Goal: Task Accomplishment & Management: Use online tool/utility

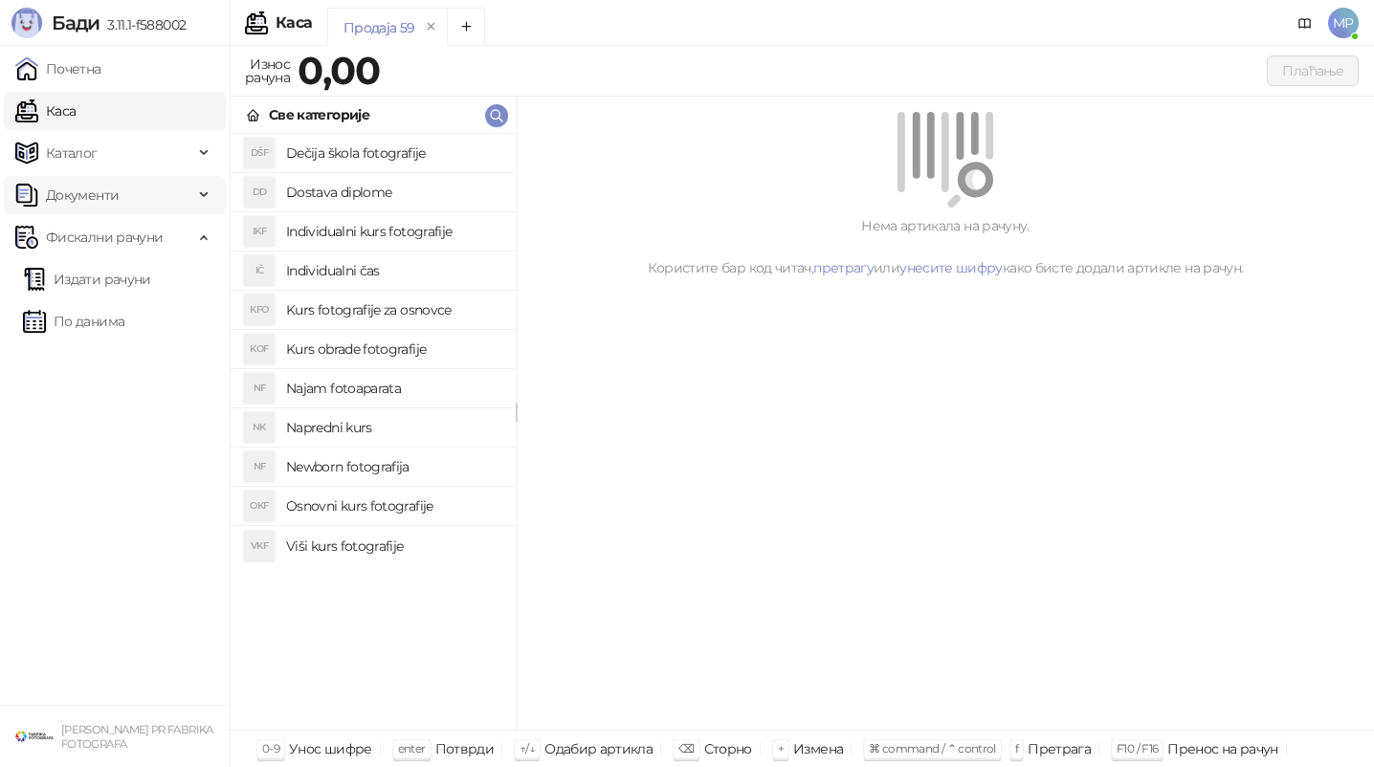
click at [137, 210] on span "Документи" at bounding box center [104, 195] width 178 height 38
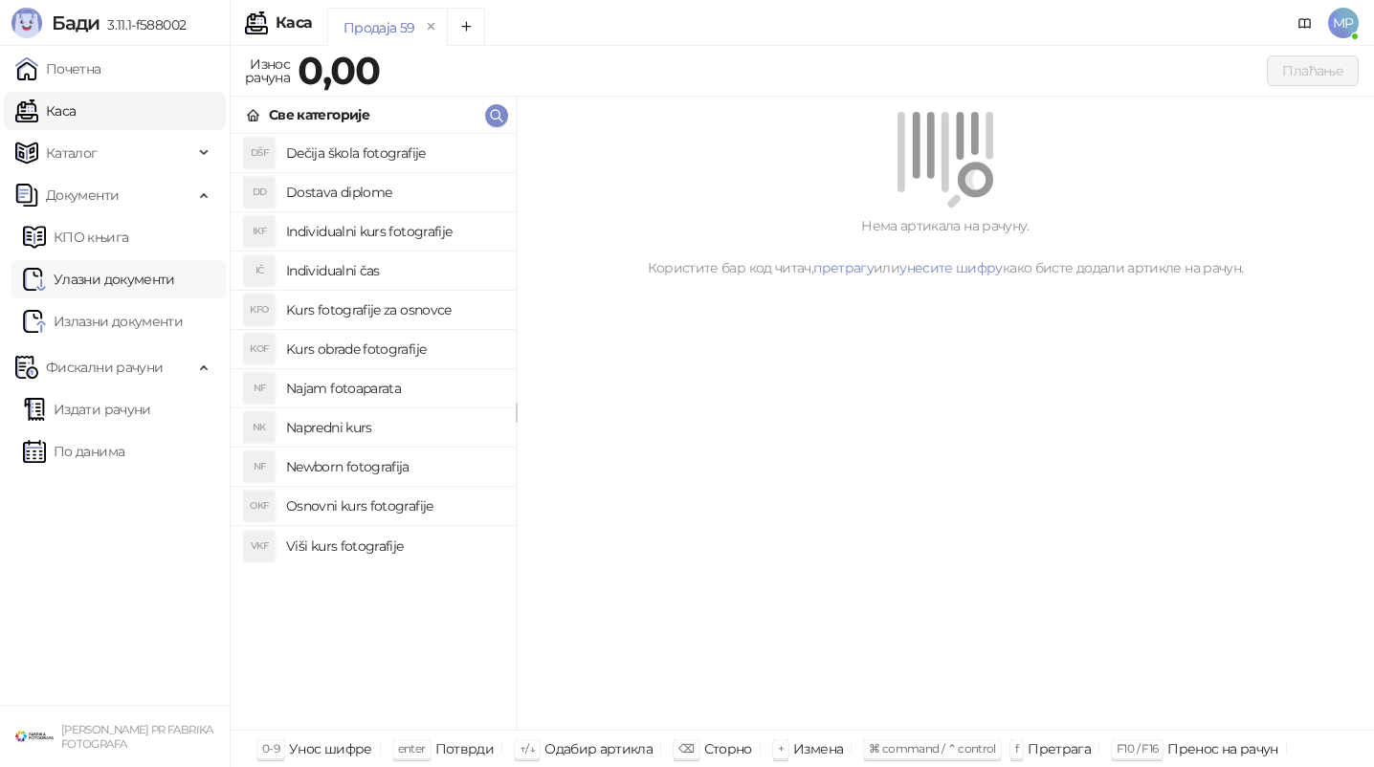
click at [122, 273] on link "Улазни документи" at bounding box center [99, 279] width 152 height 38
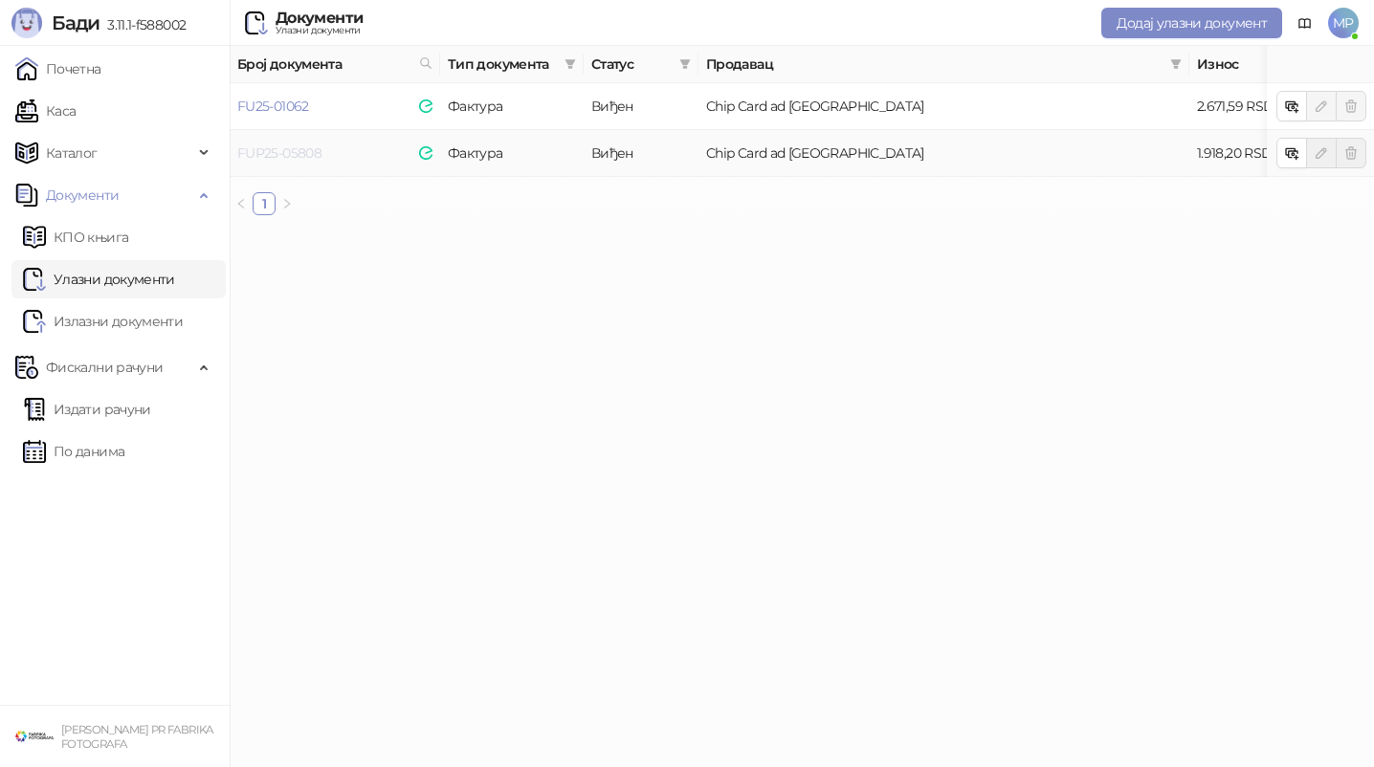
click at [295, 149] on link "FUP25-05808" at bounding box center [279, 152] width 84 height 17
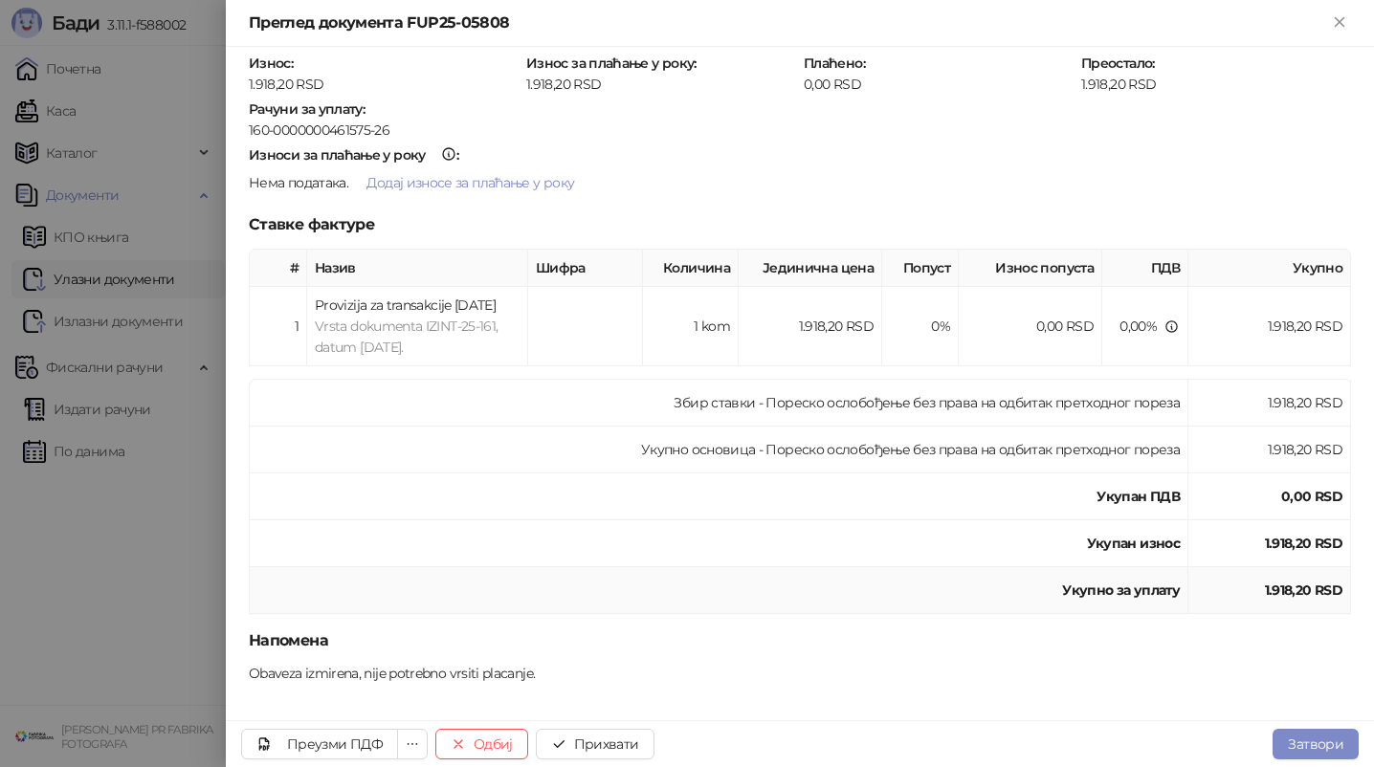
scroll to position [198, 0]
click at [578, 744] on button "Прихвати" at bounding box center [595, 744] width 119 height 31
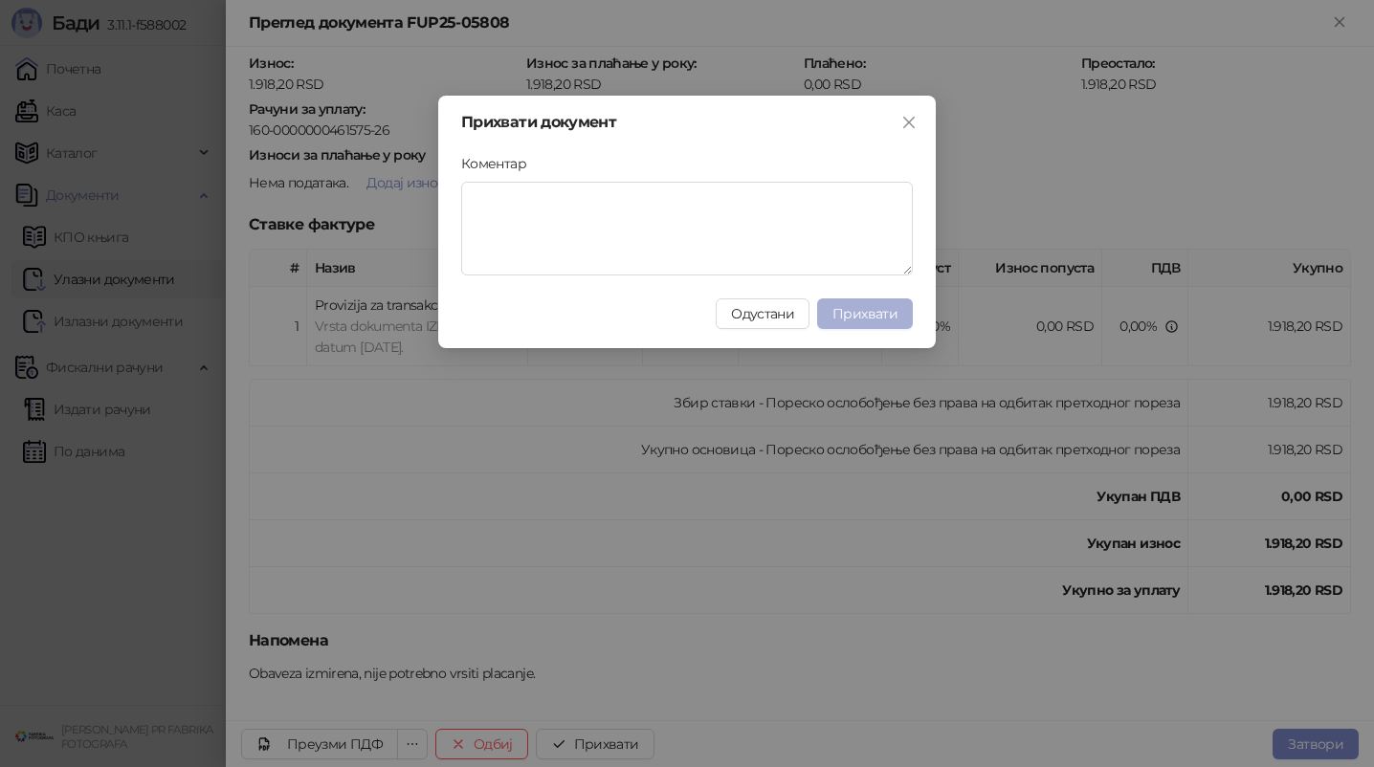
click at [853, 306] on span "Прихвати" at bounding box center [864, 313] width 65 height 17
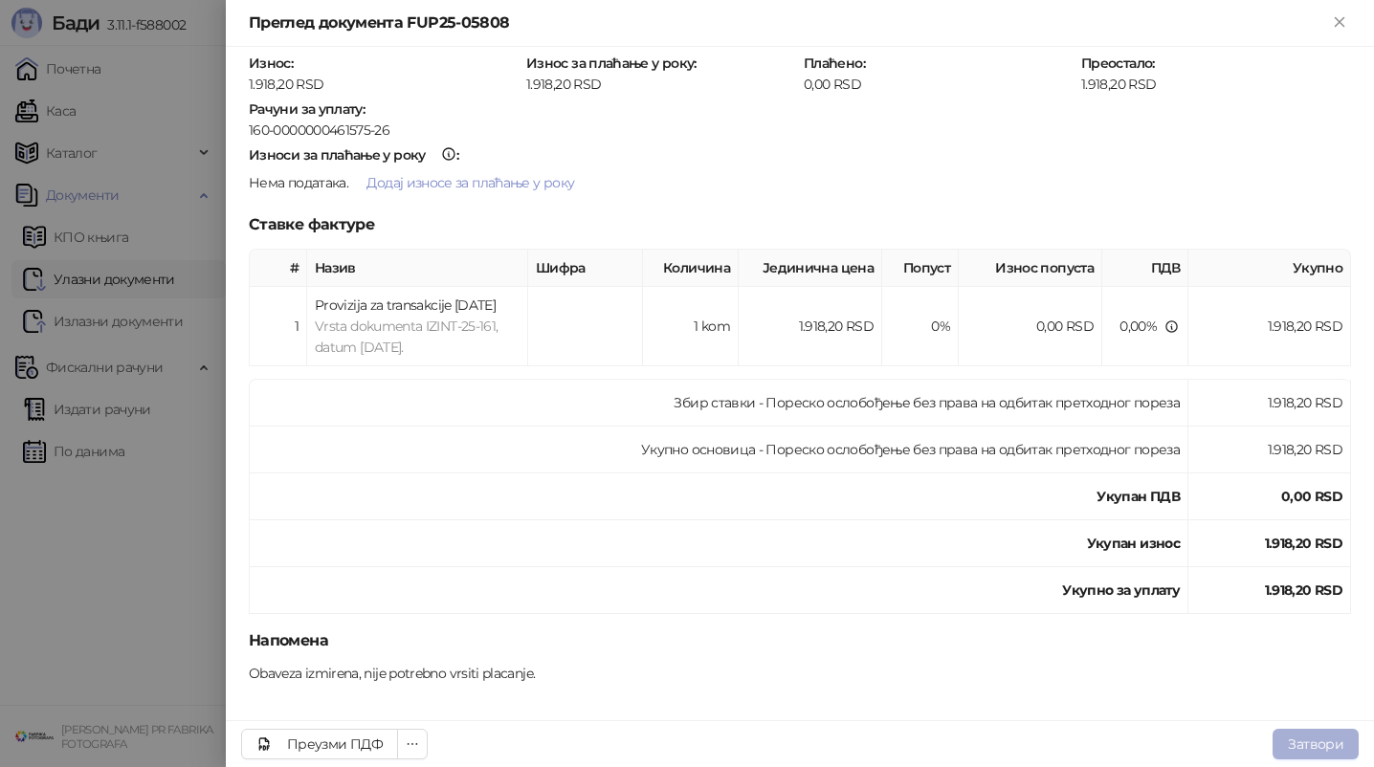
click at [1311, 738] on button "Затвори" at bounding box center [1316, 744] width 86 height 31
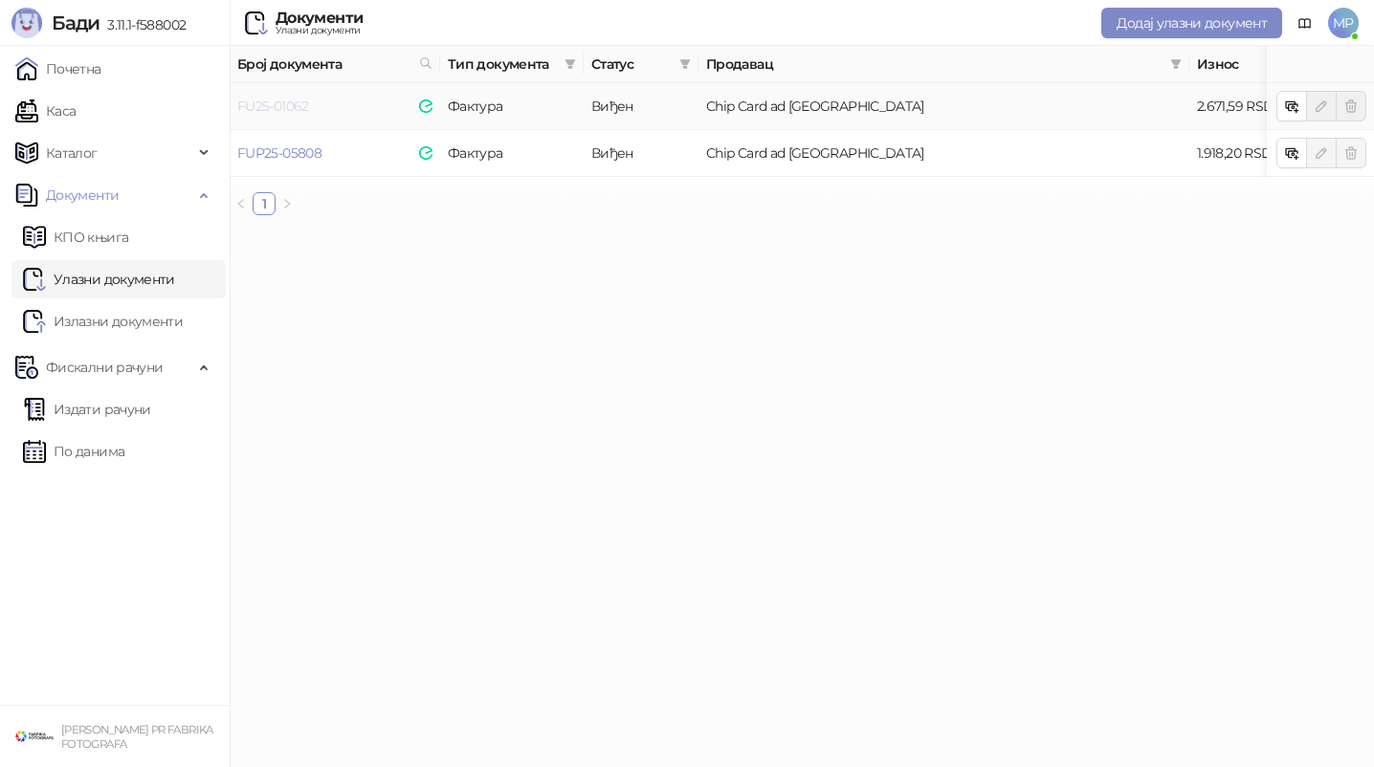
click at [277, 105] on link "FU25-01062" at bounding box center [273, 106] width 72 height 17
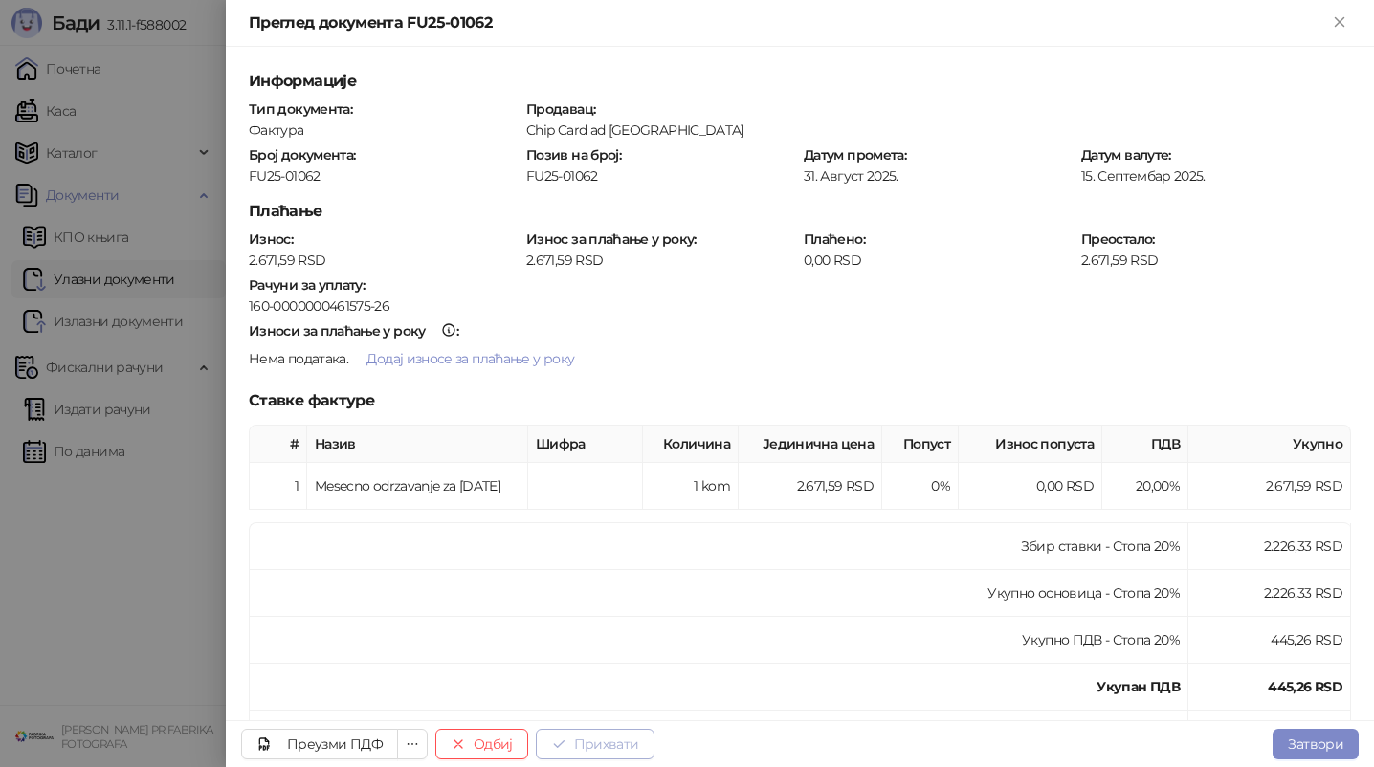
click at [619, 738] on button "Прихвати" at bounding box center [595, 744] width 119 height 31
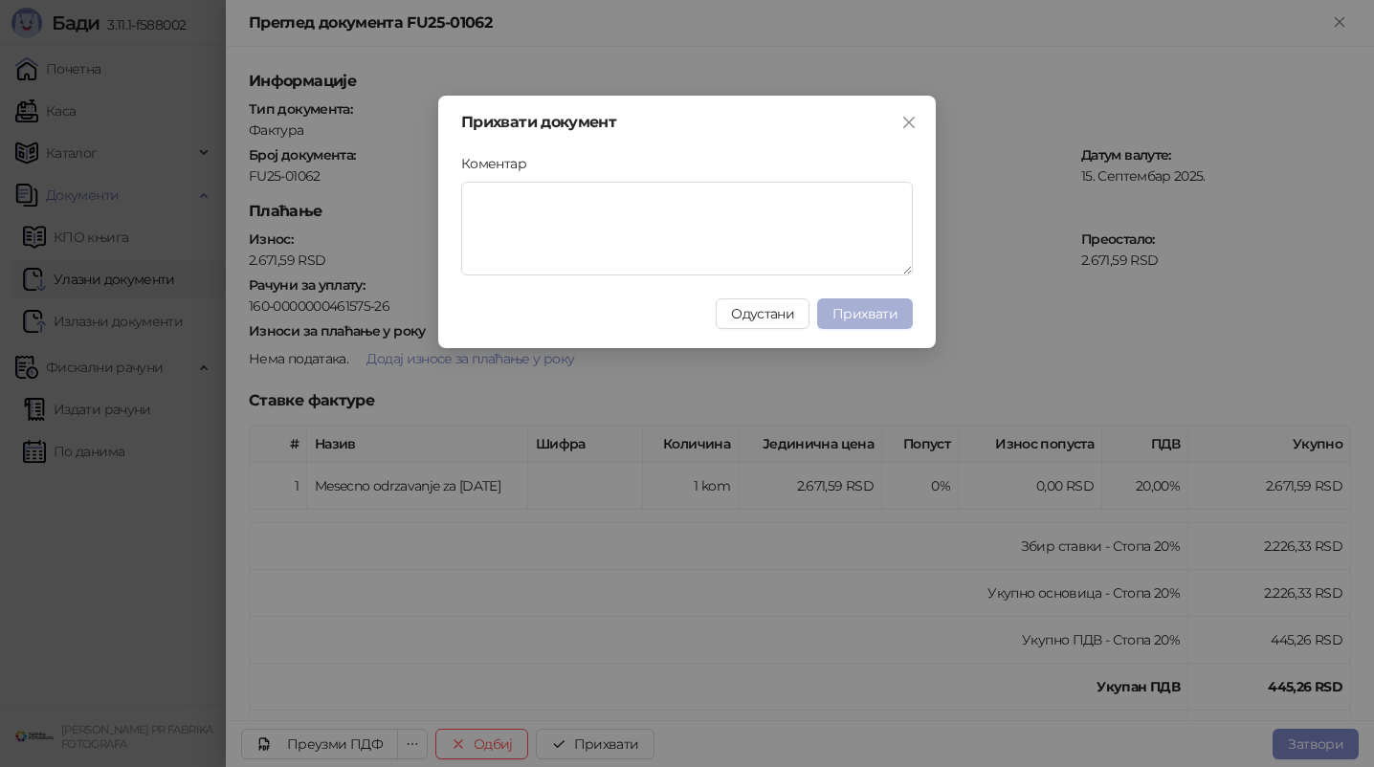
click at [845, 317] on span "Прихвати" at bounding box center [864, 313] width 65 height 17
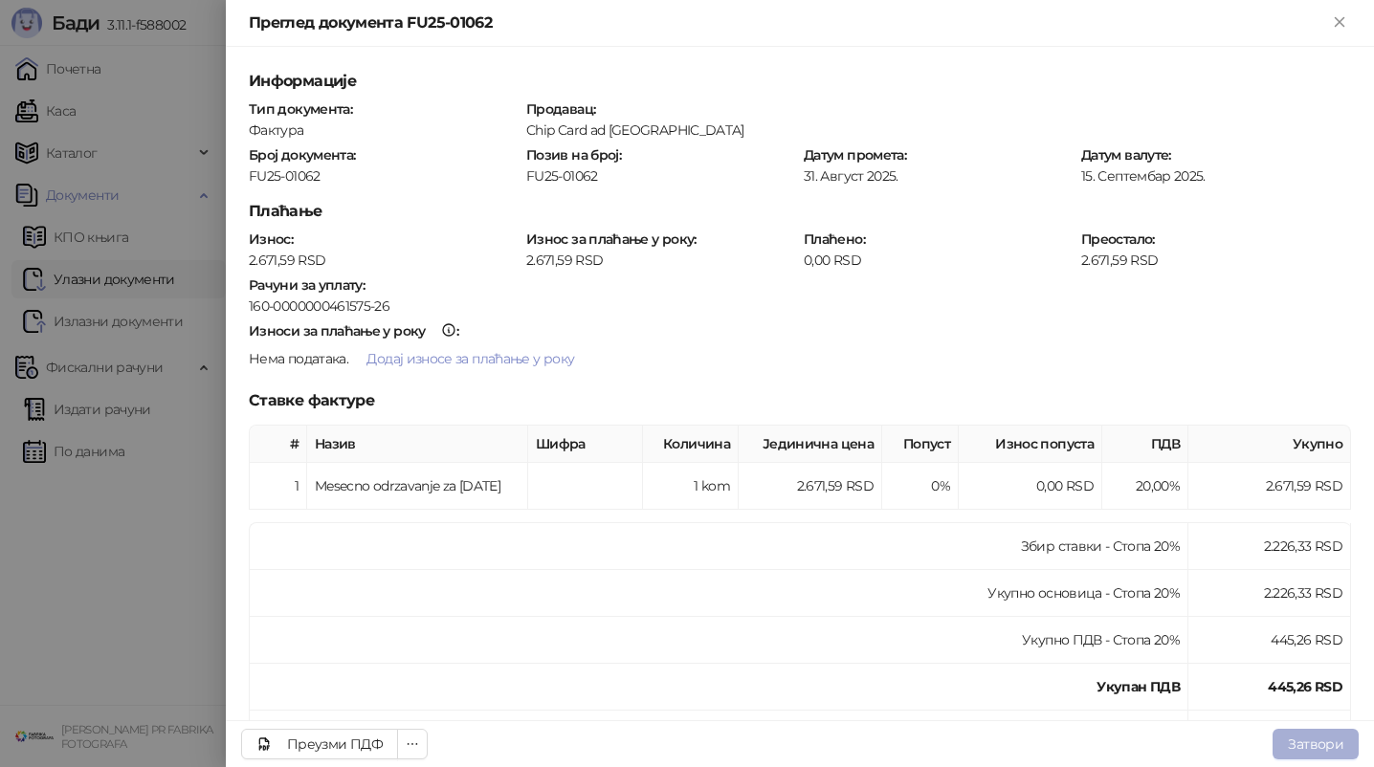
click at [1303, 740] on button "Затвори" at bounding box center [1316, 744] width 86 height 31
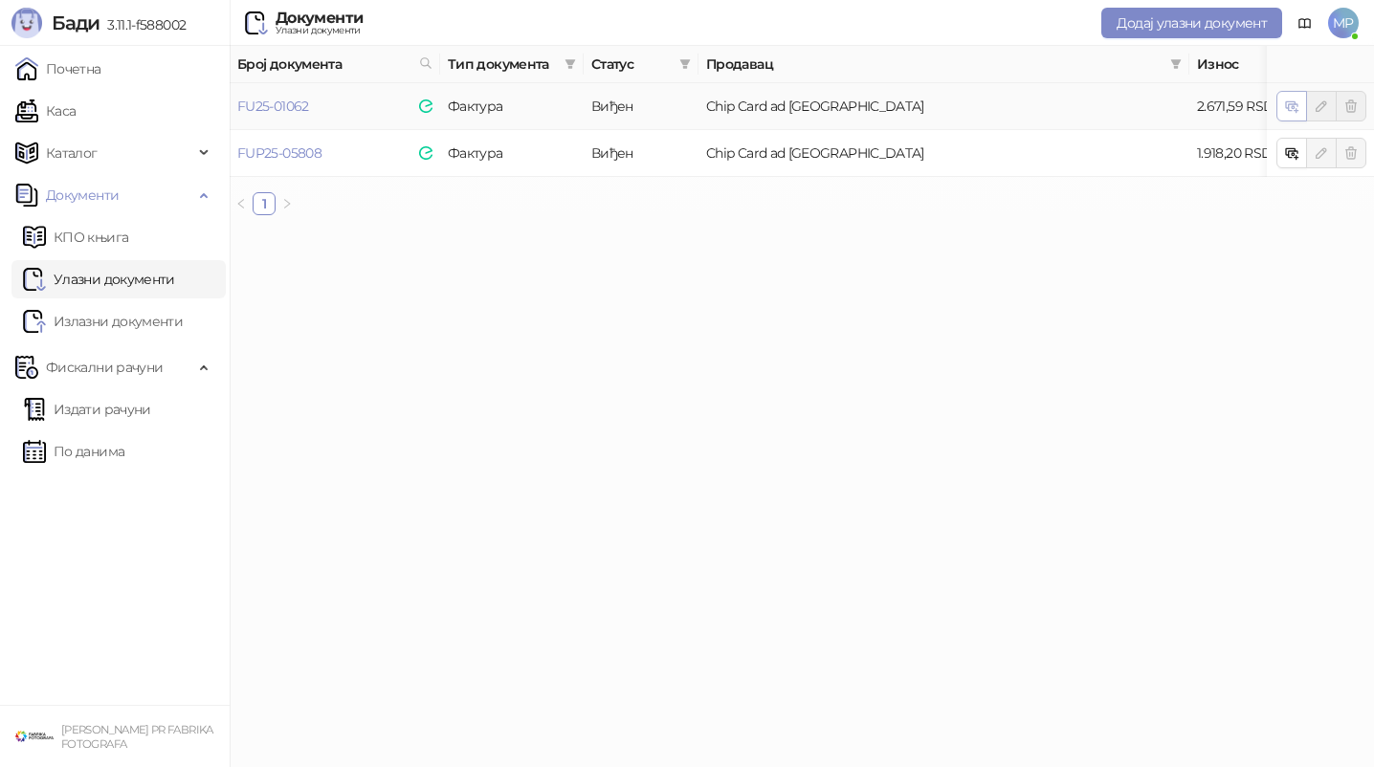
click at [1283, 109] on button "button" at bounding box center [1291, 106] width 31 height 31
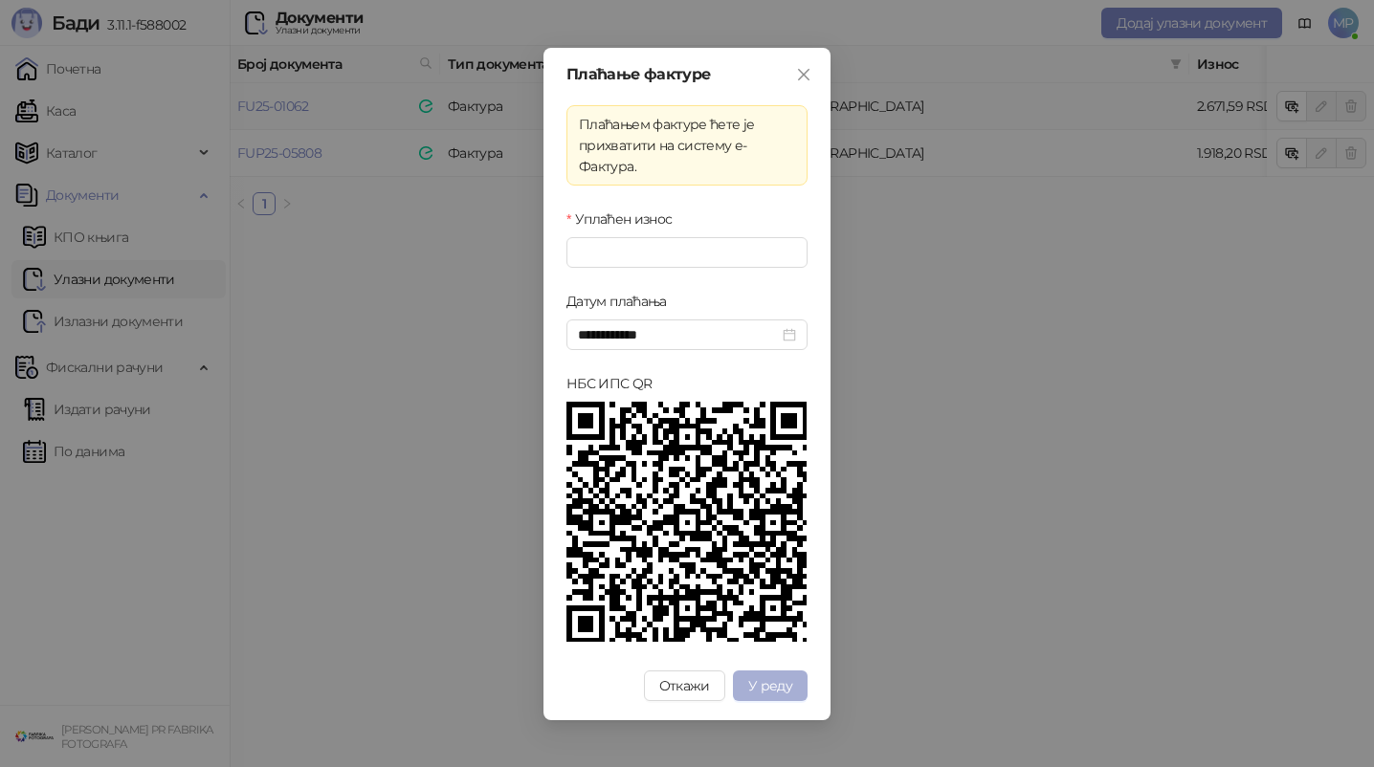
click at [785, 689] on span "У реду" at bounding box center [770, 685] width 44 height 17
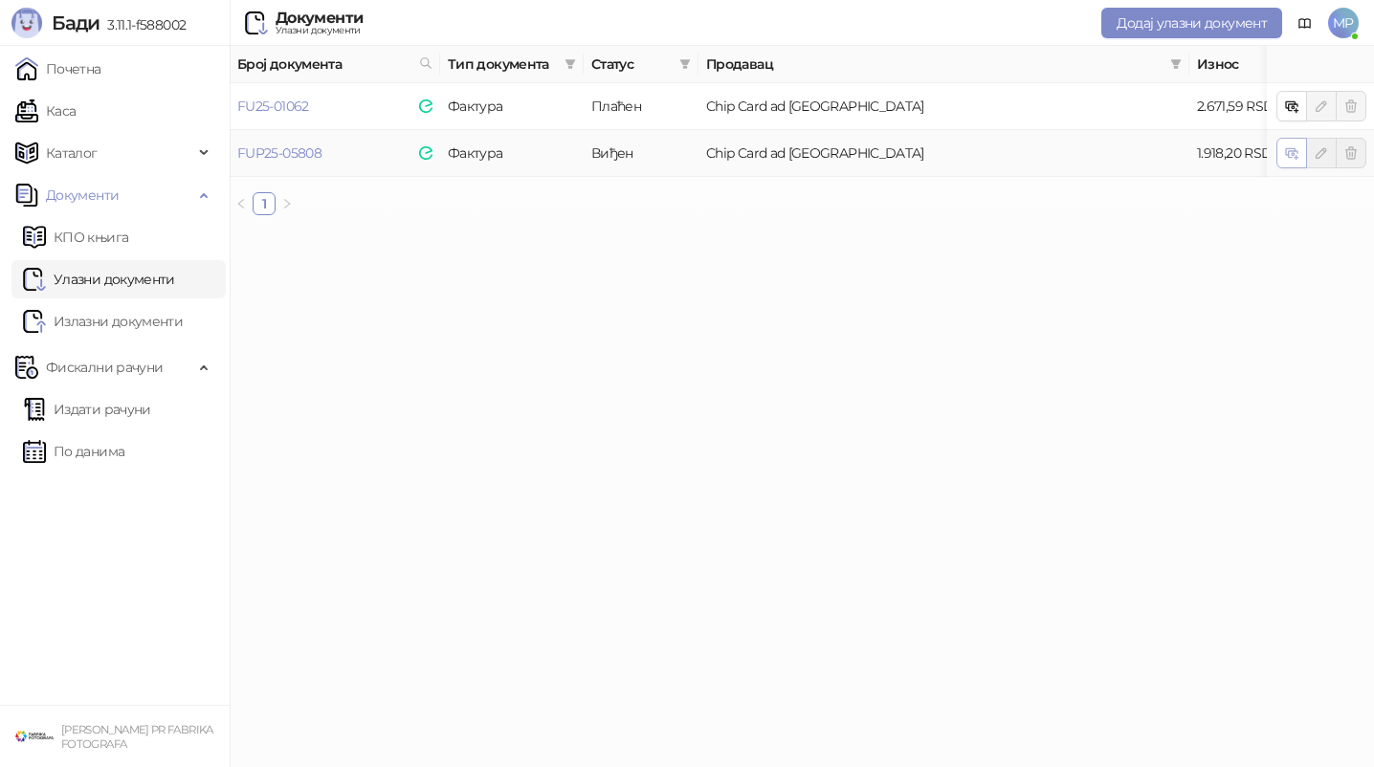
click at [1286, 150] on icon "button" at bounding box center [1290, 151] width 9 height 7
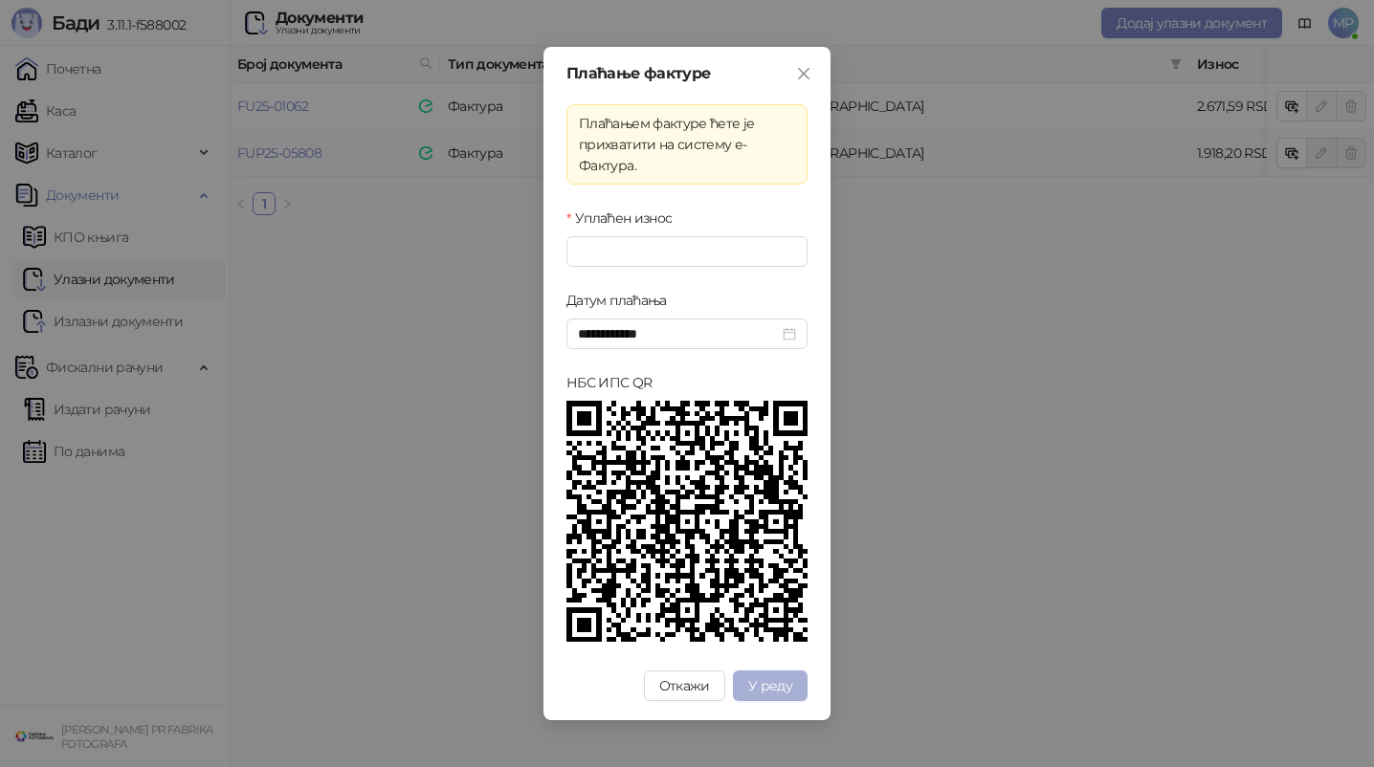
click at [763, 685] on span "У реду" at bounding box center [770, 685] width 44 height 17
